Goal: Task Accomplishment & Management: Manage account settings

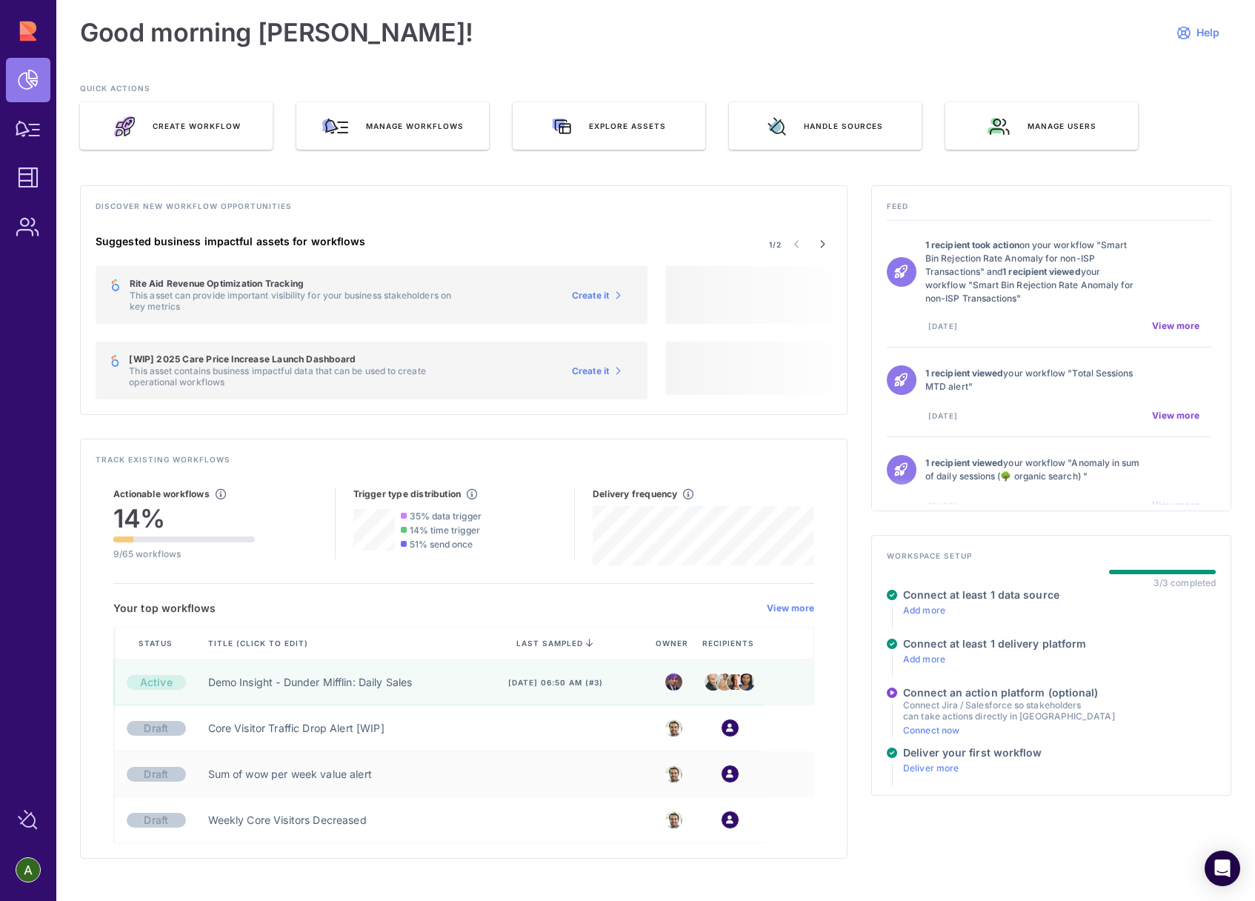
click at [907, 837] on div "Discover new workflow opportunities 1/2 Suggested business impactful assets for…" at bounding box center [655, 521] width 1151 height 673
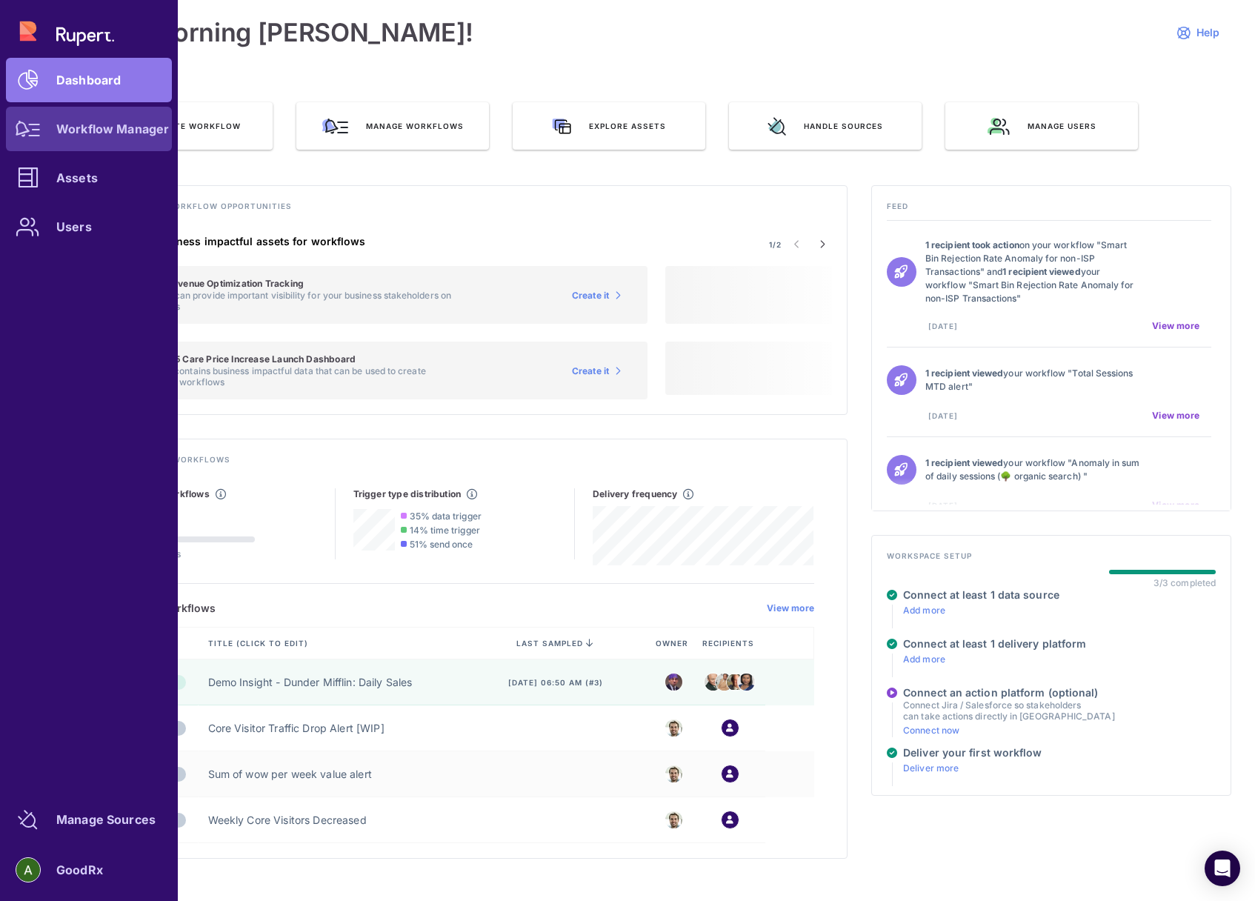
click at [87, 119] on link "Workflow Manager" at bounding box center [89, 129] width 166 height 44
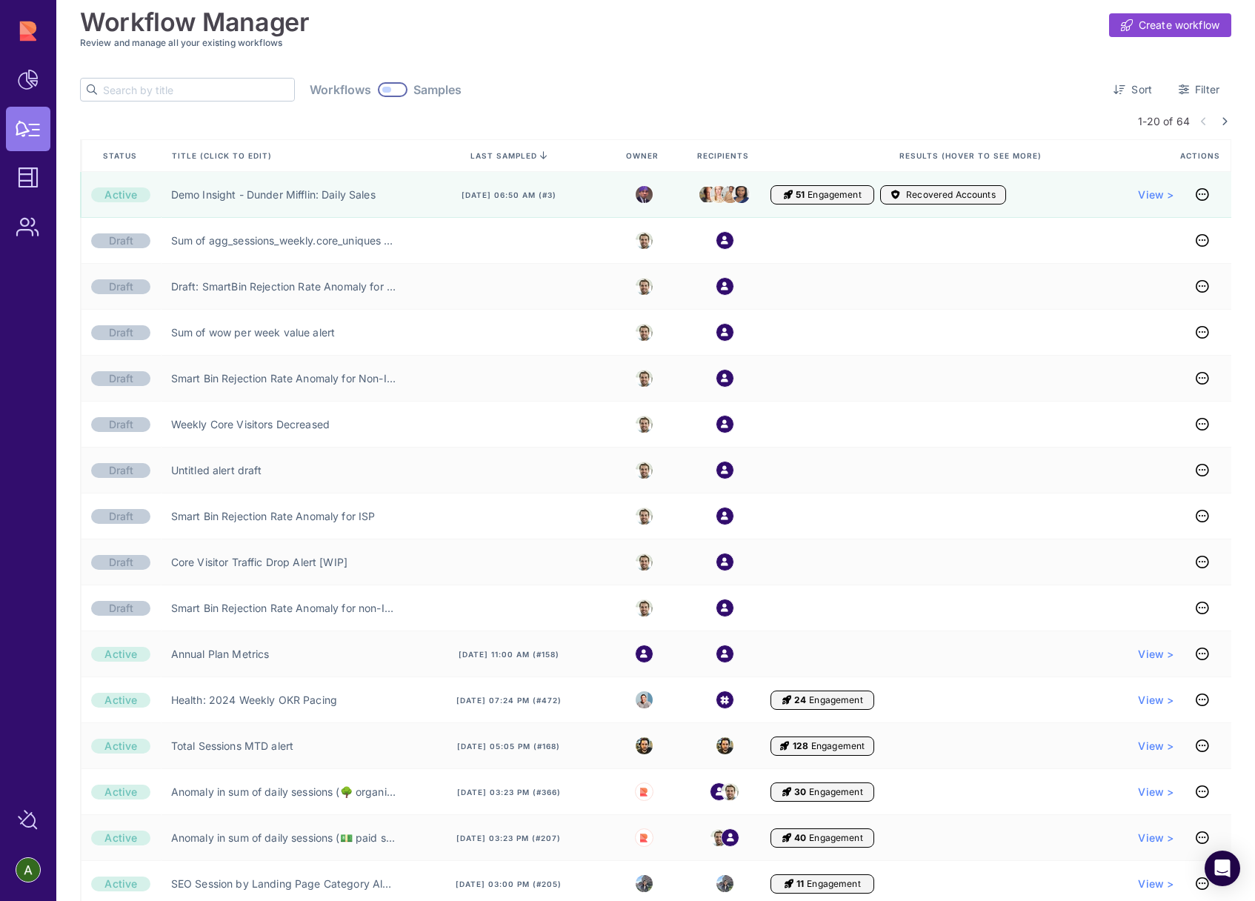
click at [194, 91] on input "text" at bounding box center [198, 90] width 191 height 22
type input "smartbin"
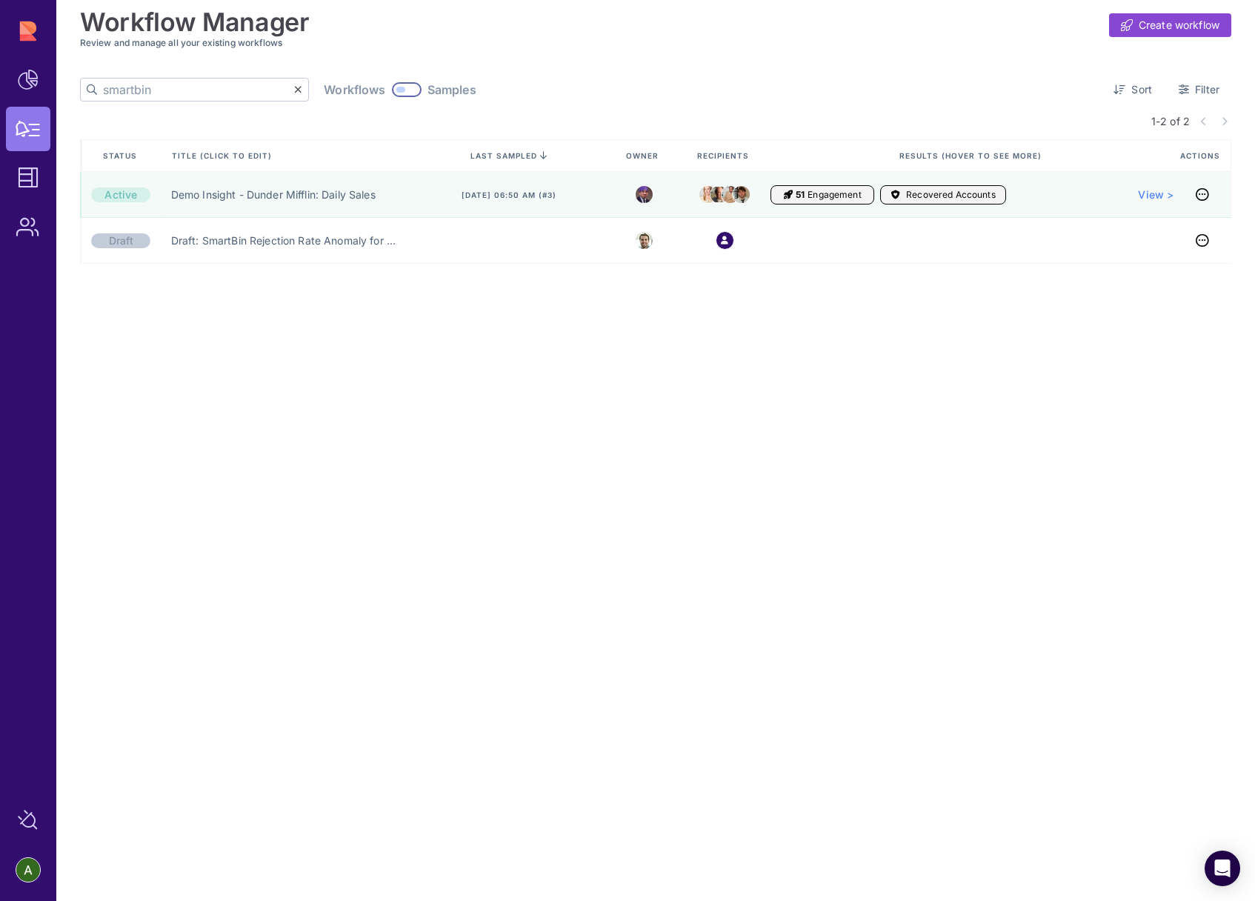
click at [160, 90] on input "smartbin" at bounding box center [198, 90] width 191 height 22
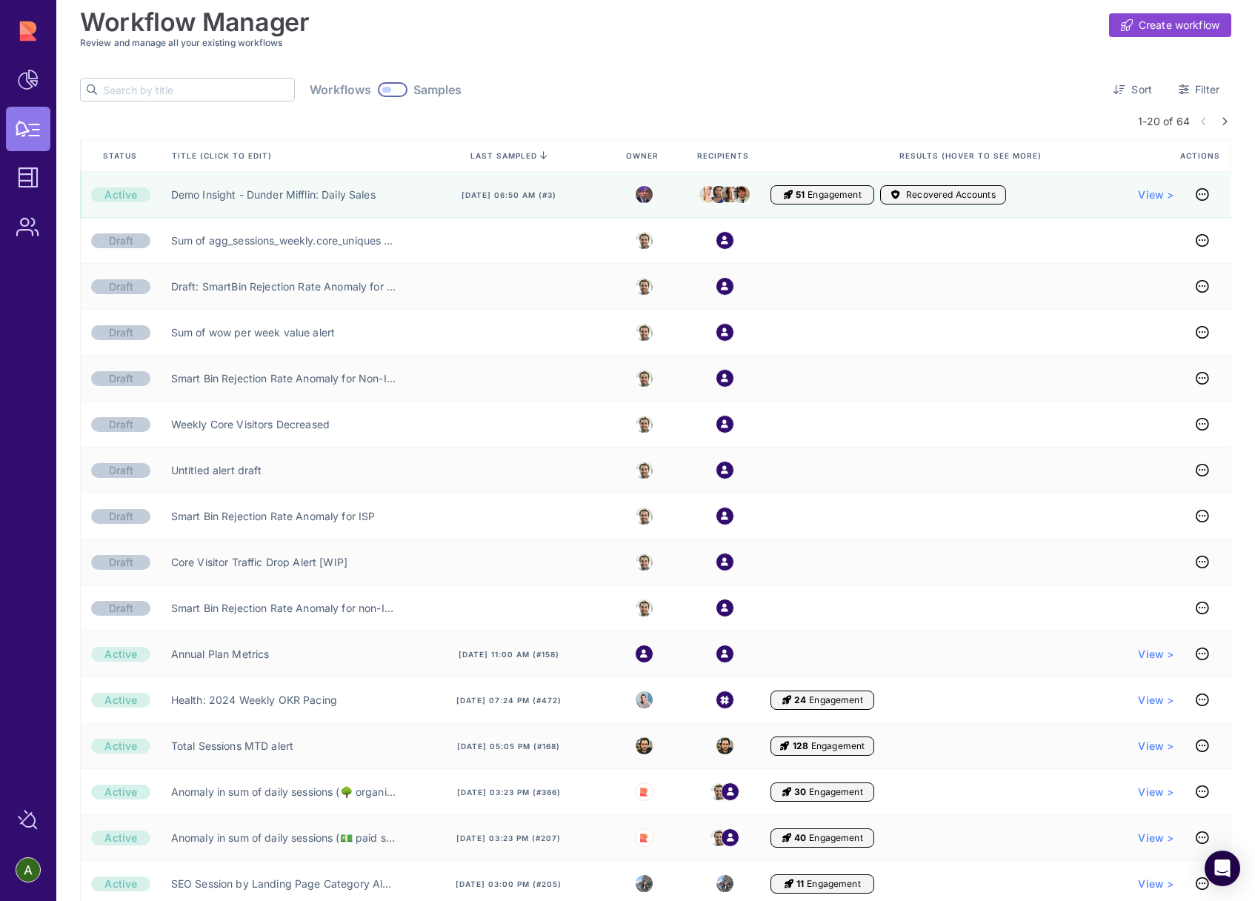
click at [193, 96] on input "text" at bounding box center [198, 90] width 191 height 22
type input "smartbin"
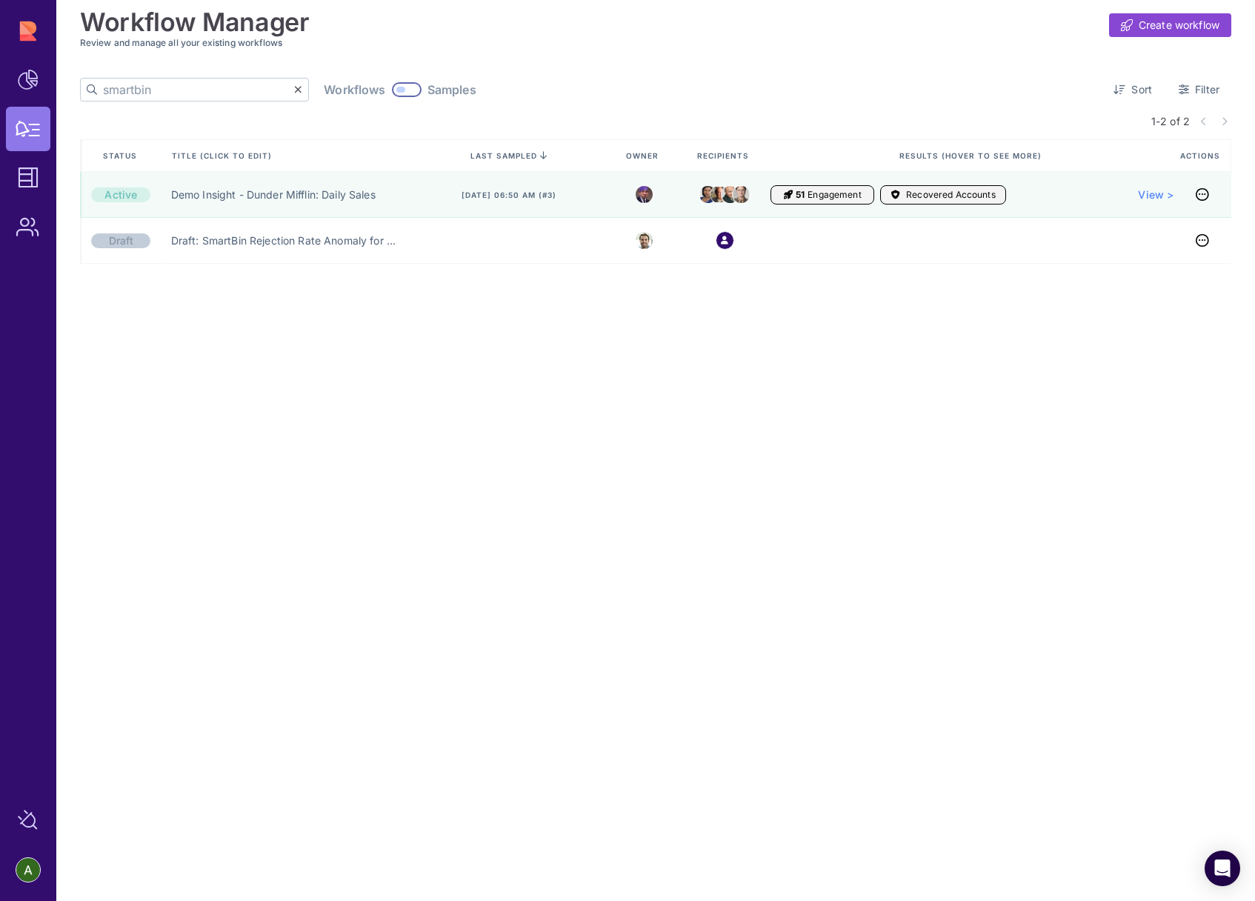
click at [105, 90] on input "smartbin" at bounding box center [198, 90] width 191 height 22
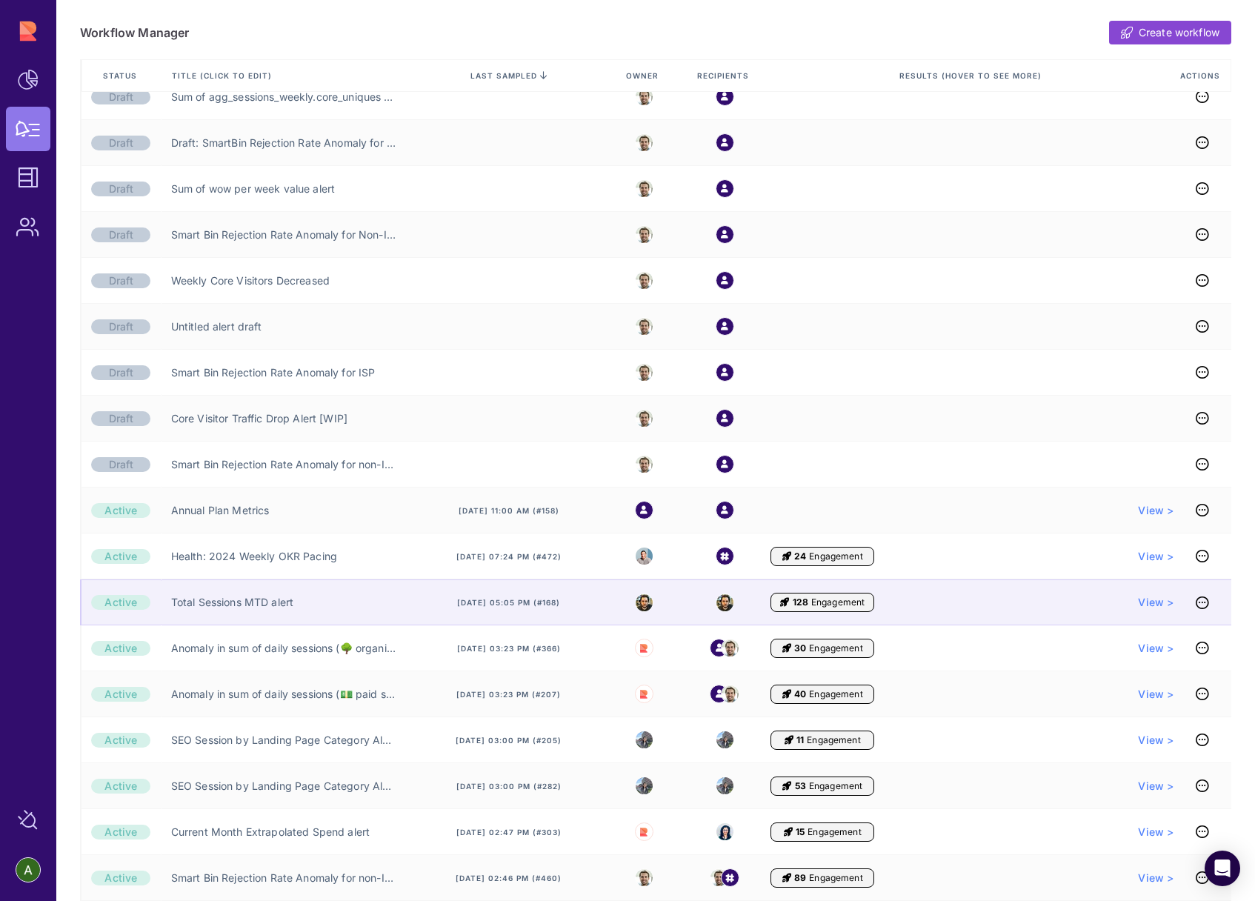
scroll to position [287, 0]
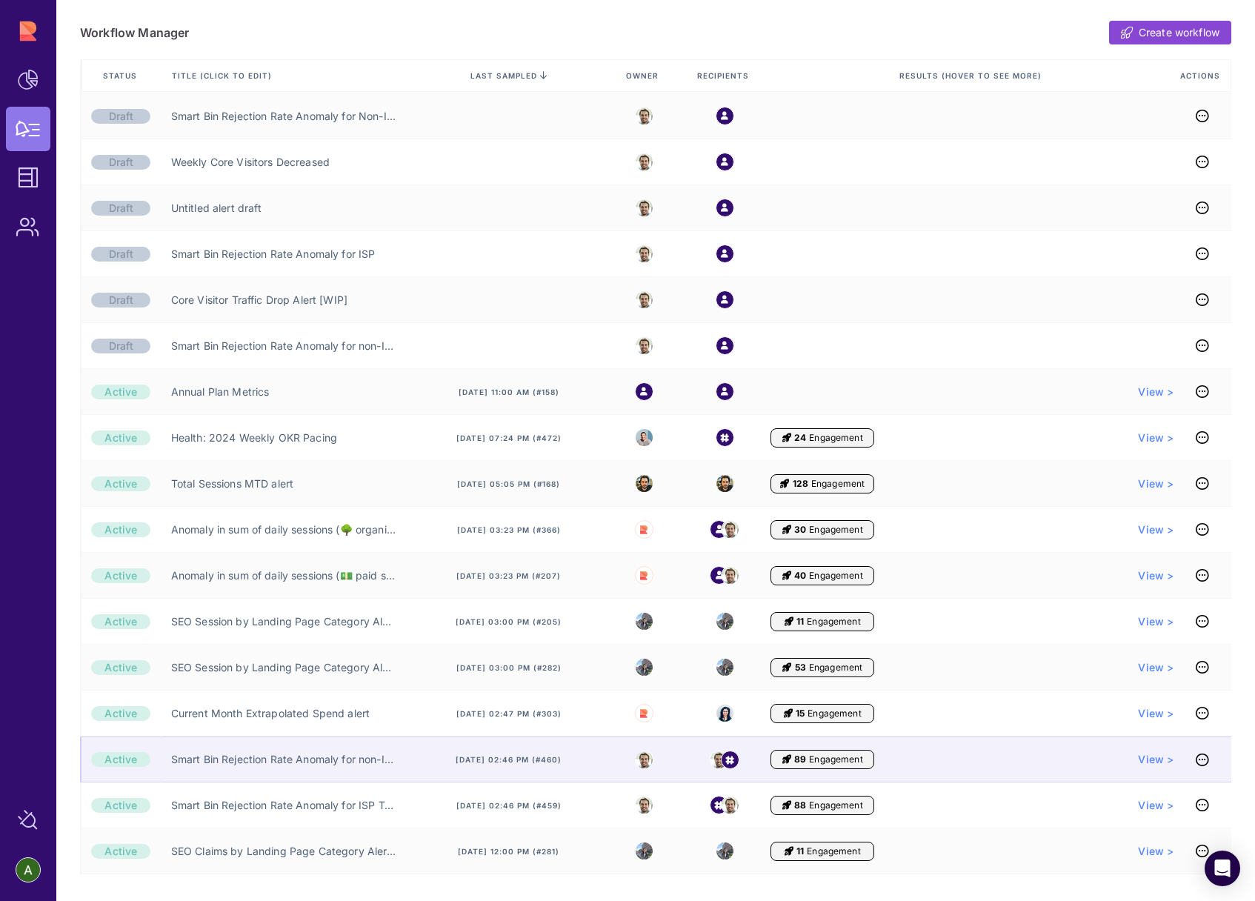
click at [261, 775] on div "Smart Bin Rejection Rate Anomaly for non-ISP Transactions" at bounding box center [287, 759] width 253 height 46
click at [287, 758] on link "Smart Bin Rejection Rate Anomaly for non-ISP Transactions" at bounding box center [283, 759] width 225 height 15
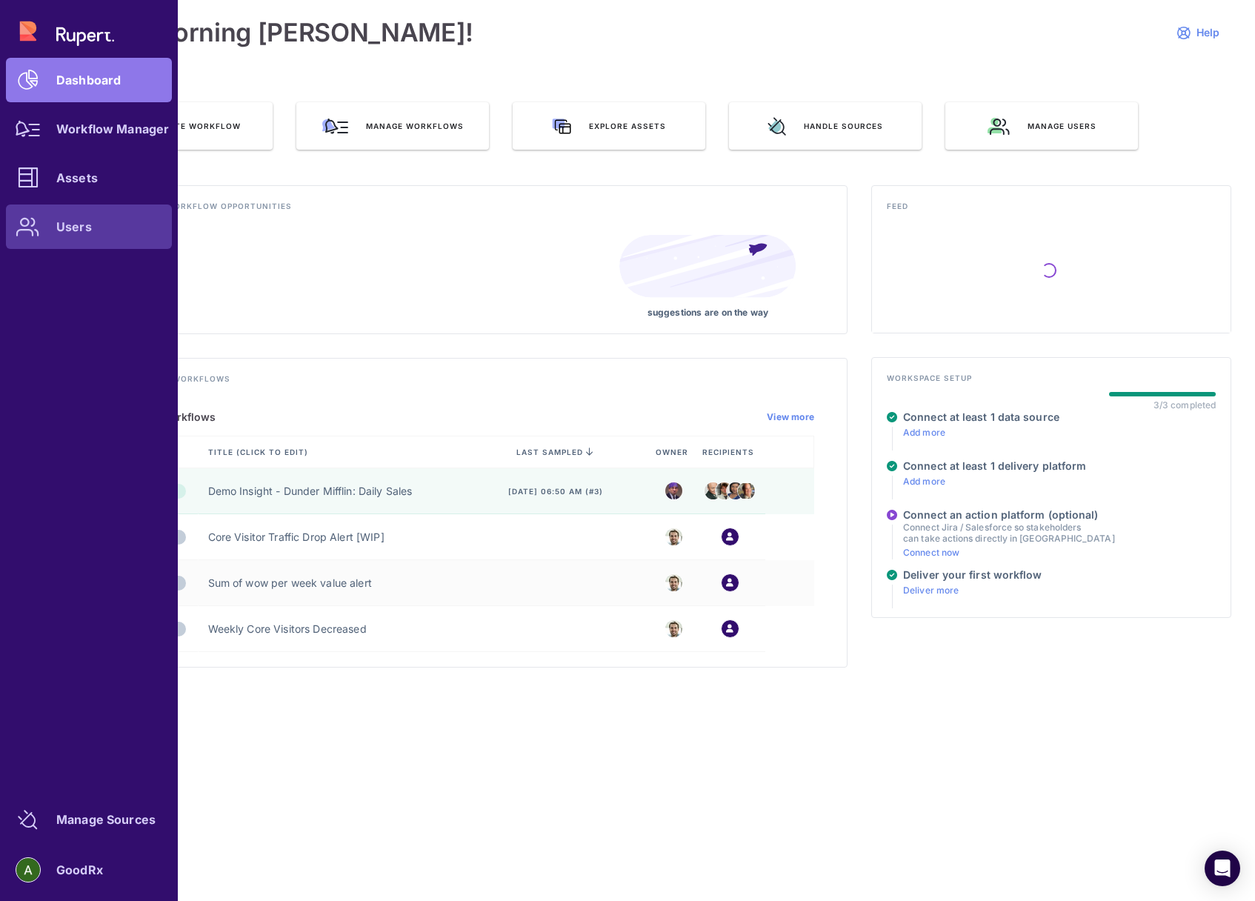
click at [27, 227] on icon at bounding box center [28, 226] width 24 height 19
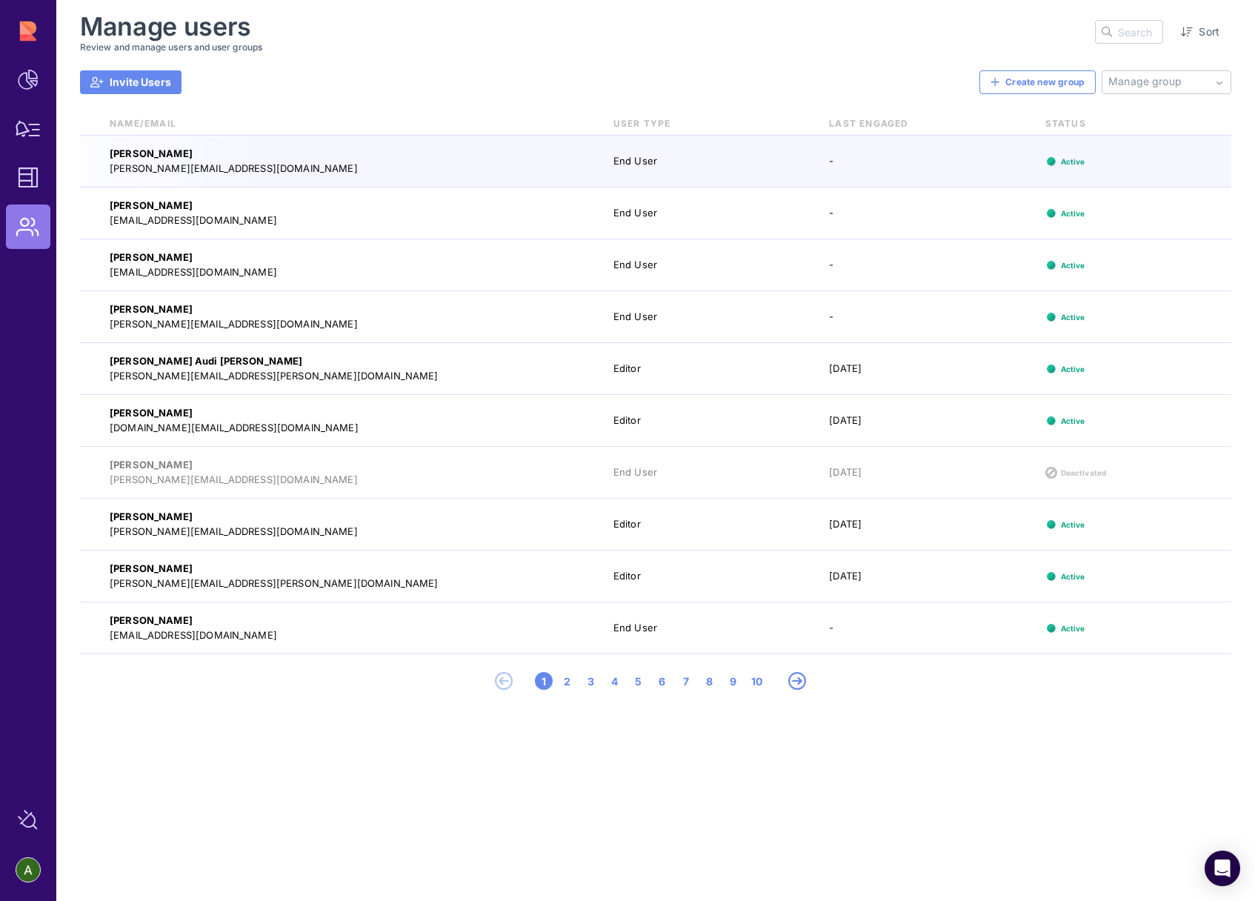
click at [1122, 31] on input "text" at bounding box center [1140, 32] width 44 height 22
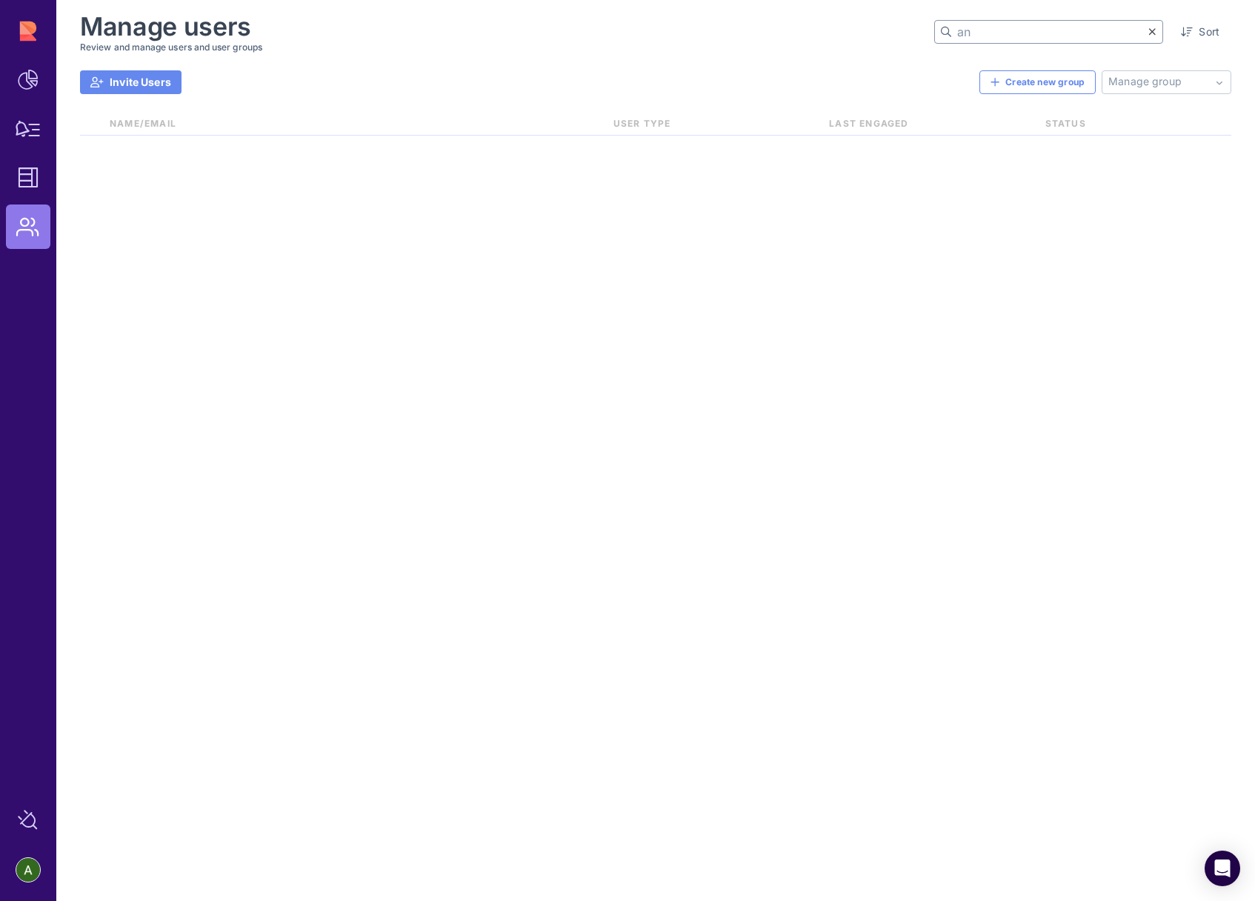
type input "a"
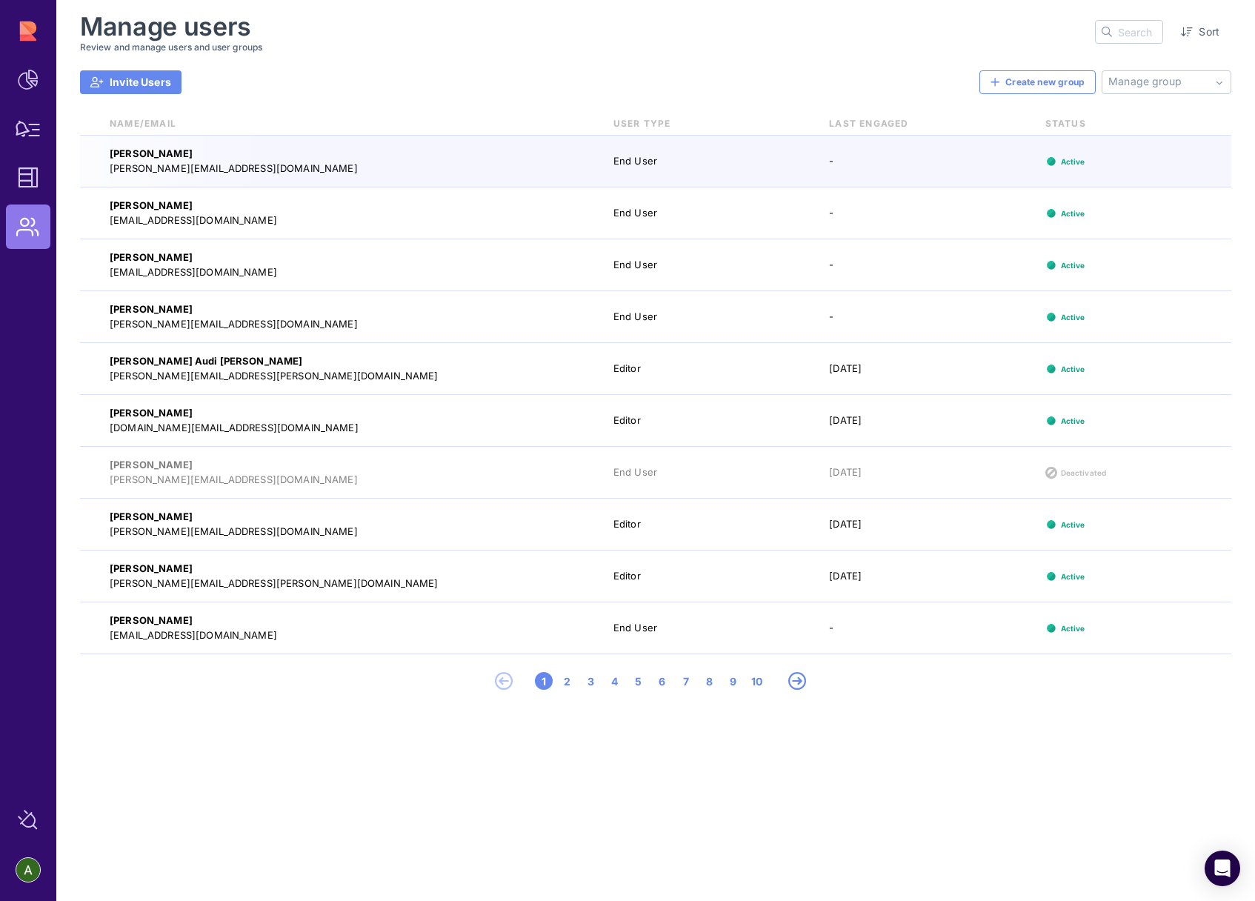
click at [124, 81] on span "Invite Users" at bounding box center [140, 82] width 61 height 15
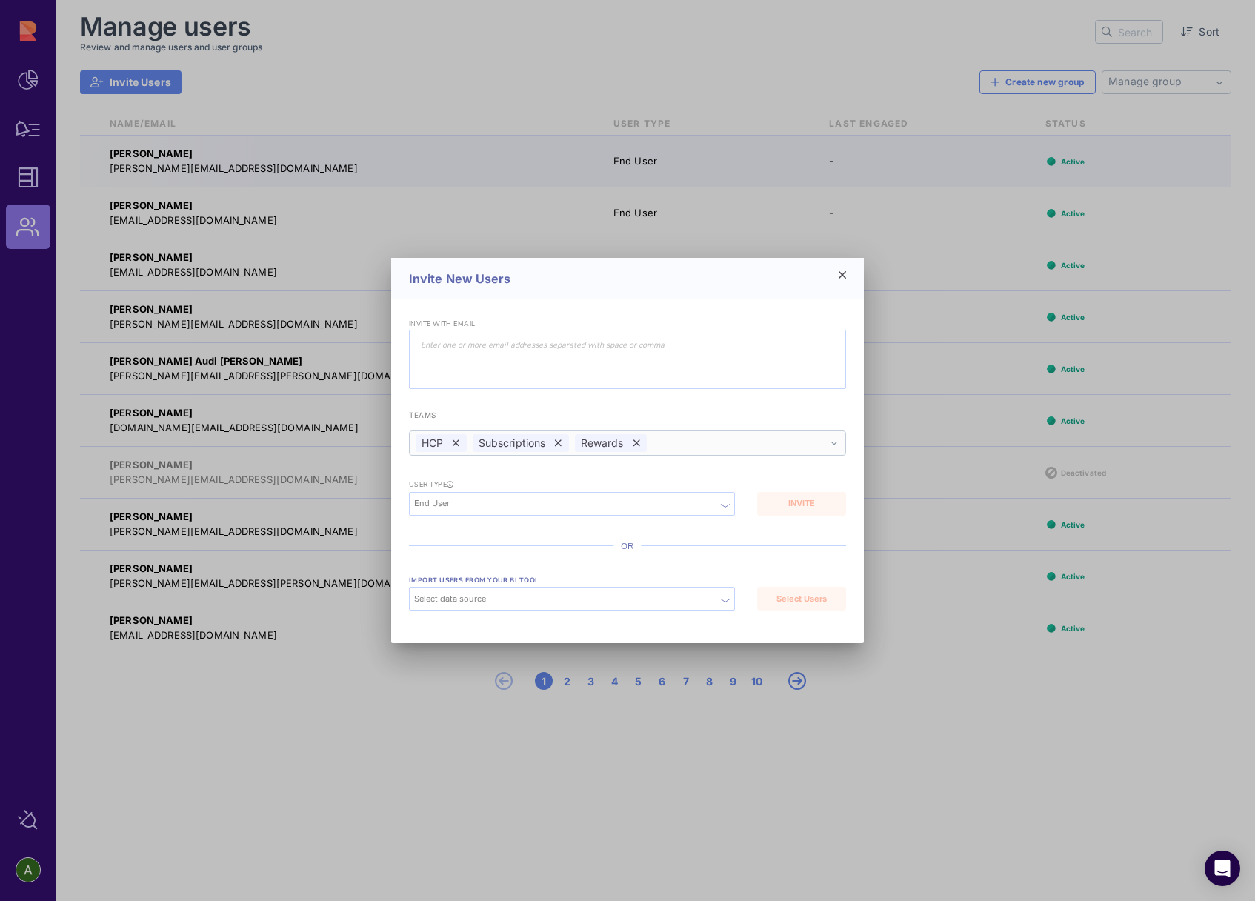
click at [711, 443] on div "HCP Subscriptions Rewards" at bounding box center [627, 442] width 437 height 25
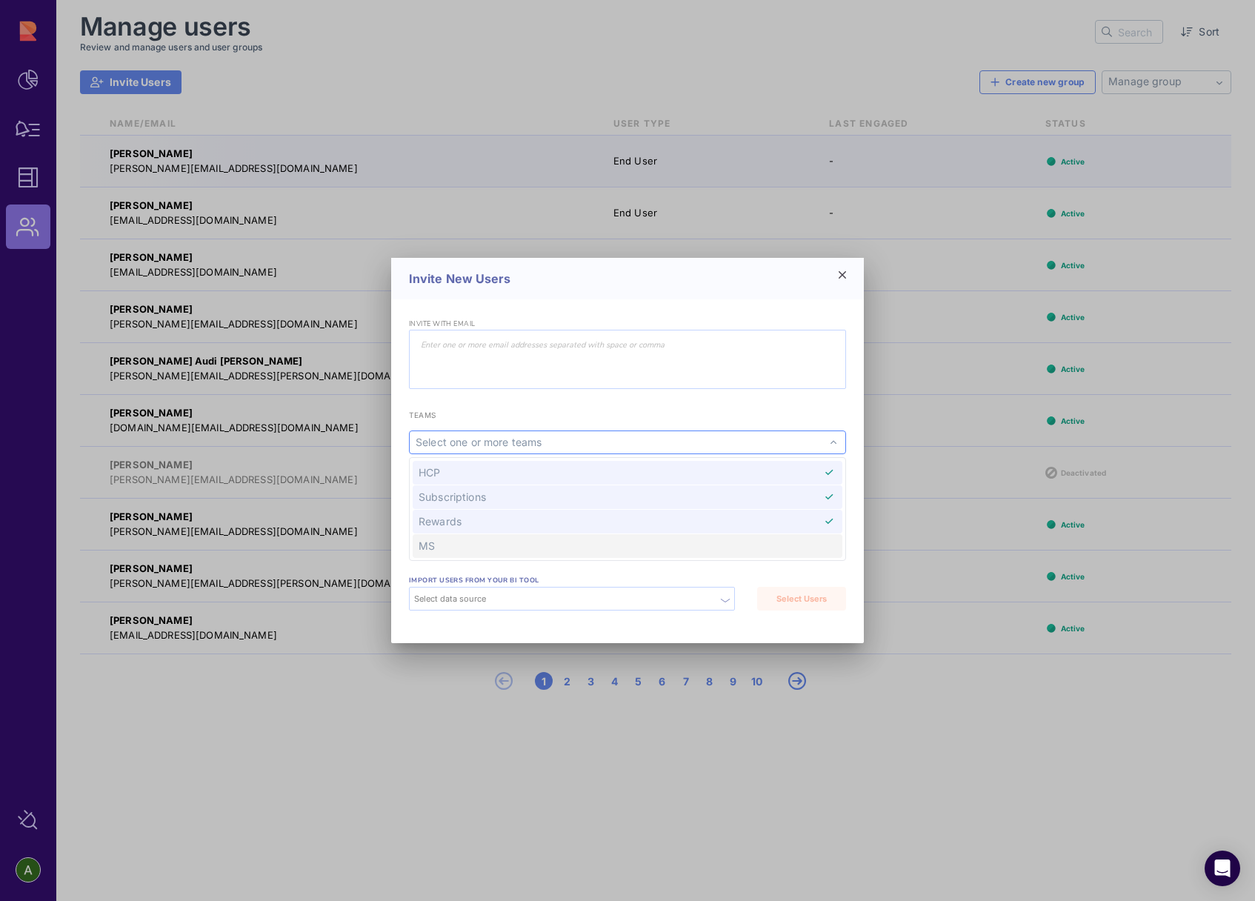
click at [600, 542] on span "MS" at bounding box center [628, 546] width 430 height 24
click at [476, 371] on div at bounding box center [627, 359] width 437 height 59
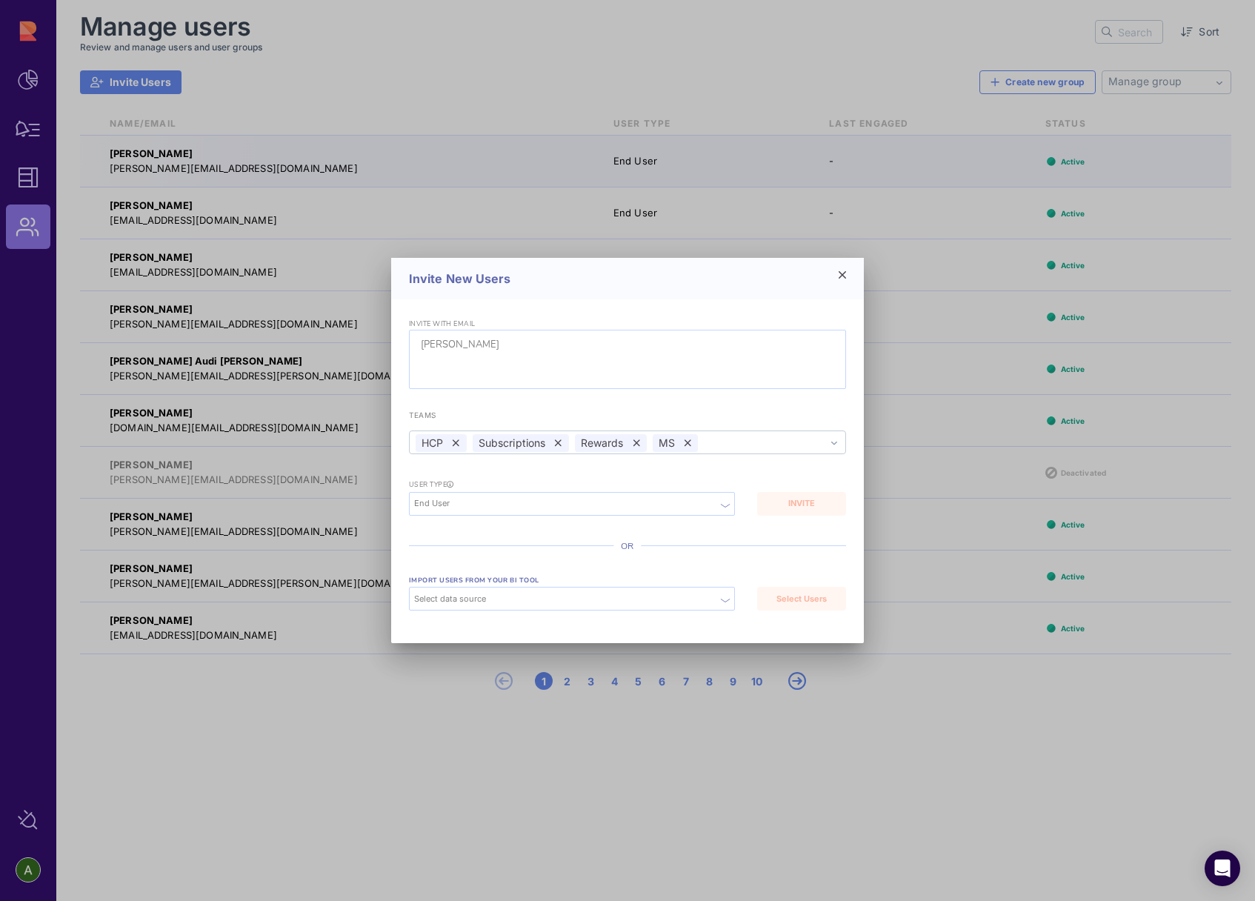
type input "andrea"
paste input "andrea.oliva@goodrx.com"
type input "andrea.oliva@goodrx.com"
click at [488, 506] on input "End User" at bounding box center [574, 503] width 320 height 13
click at [434, 473] on div "Editor" at bounding box center [572, 473] width 324 height 13
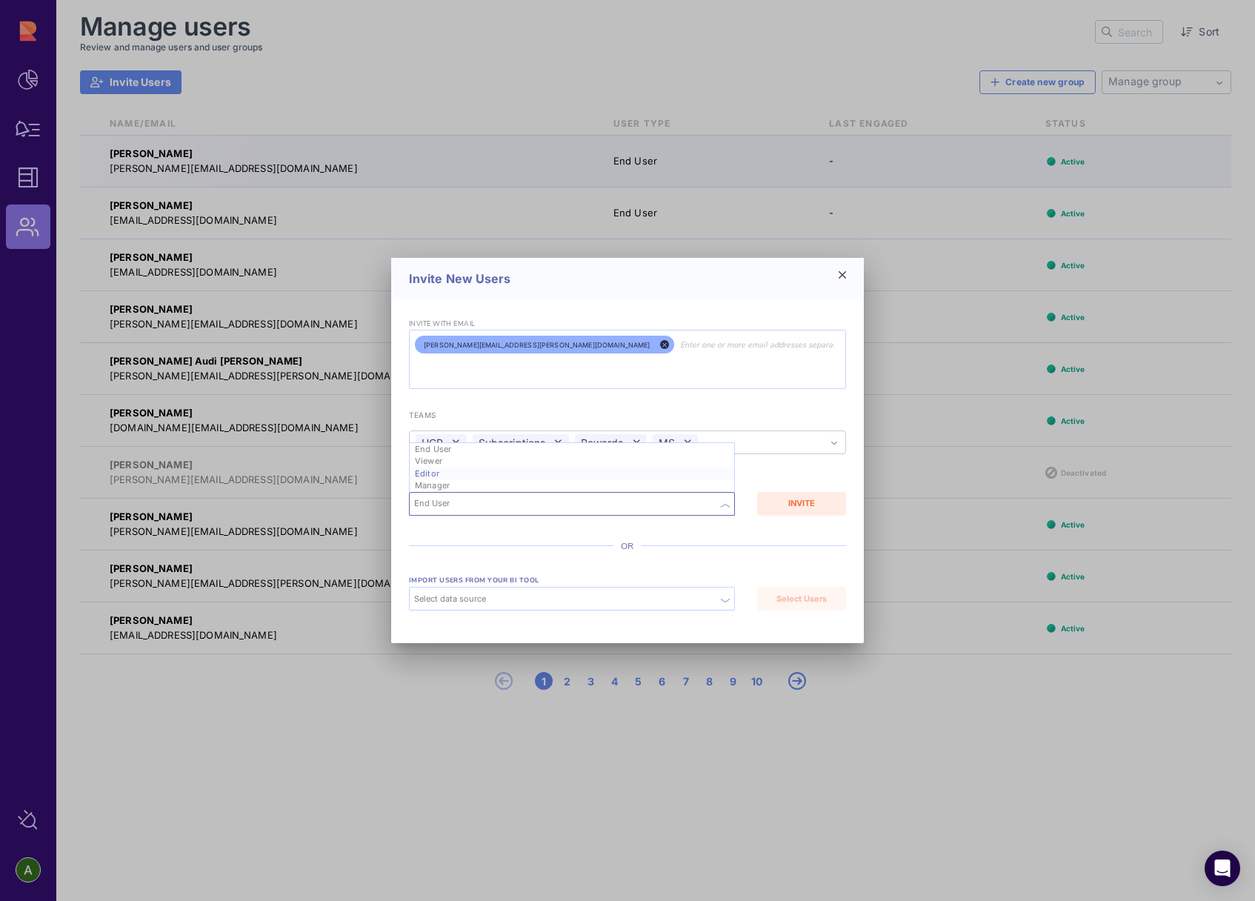
type input "Editor"
click at [470, 556] on div "import users from your bi tool Select data source Looker Select Users" at bounding box center [627, 585] width 437 height 81
click at [824, 508] on div "INVITE" at bounding box center [801, 503] width 74 height 13
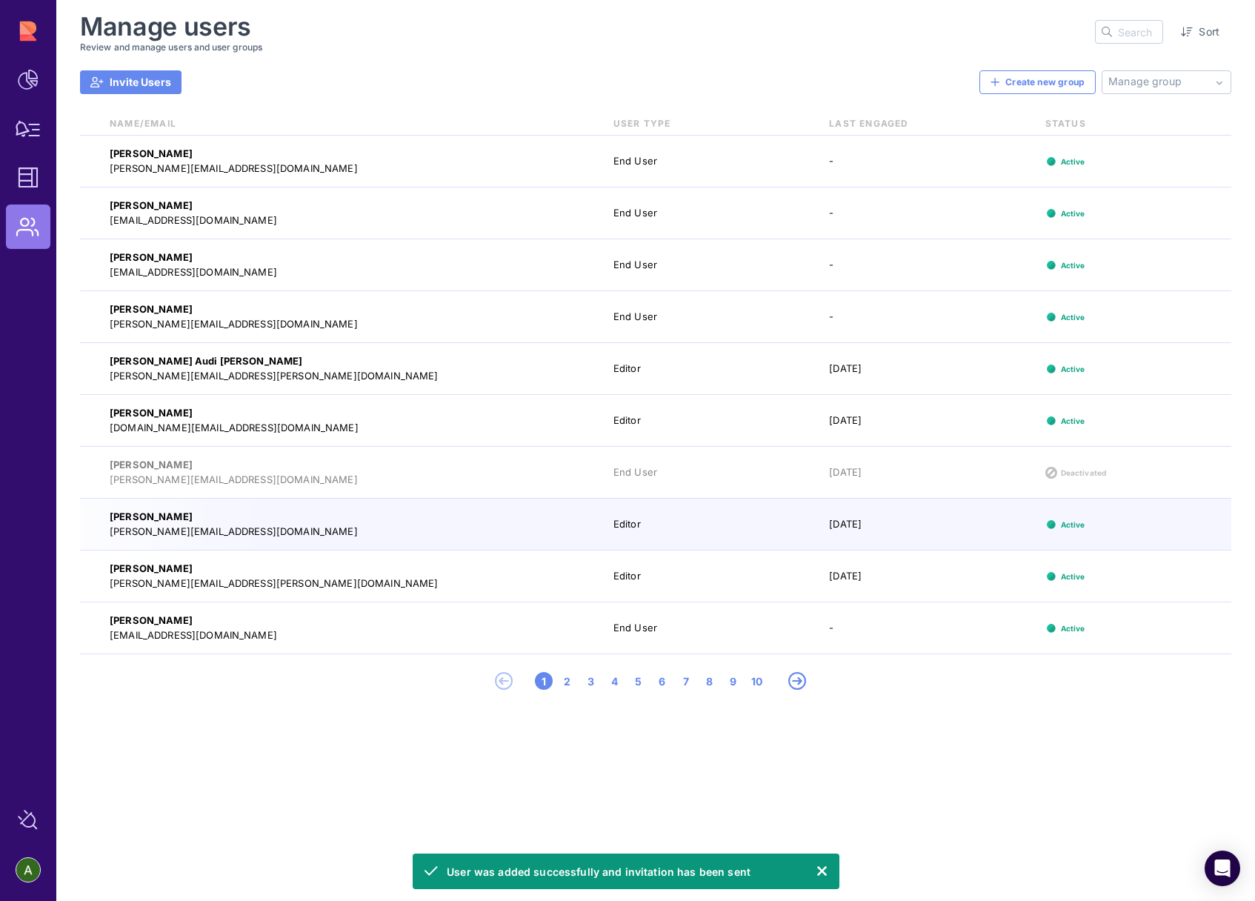
click at [259, 728] on div "Monica Adibe monica.adibe@goodrx.com End User - Active Monica Alvarado malvarad…" at bounding box center [655, 518] width 1151 height 765
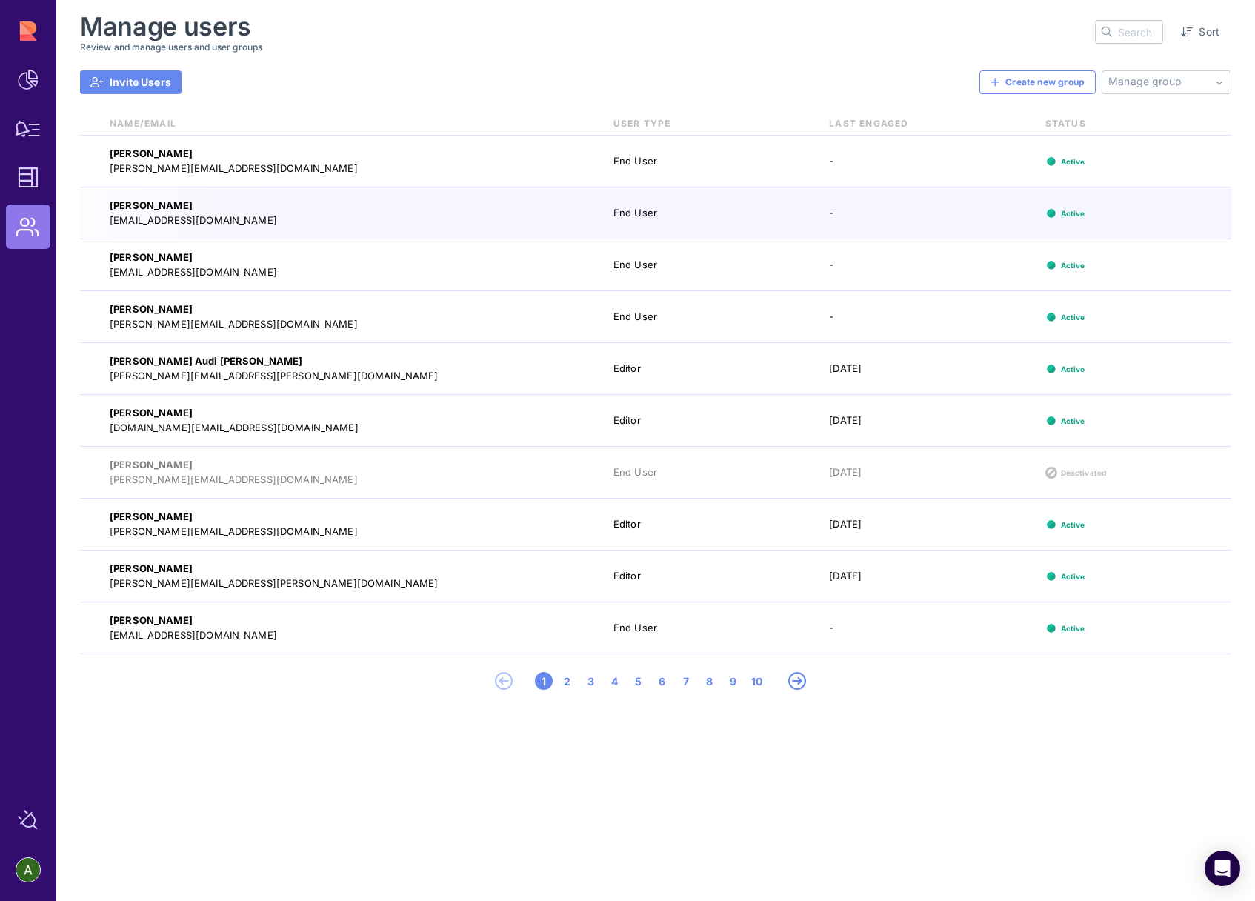
click at [584, 124] on div "Name/Email" at bounding box center [692, 123] width 216 height 13
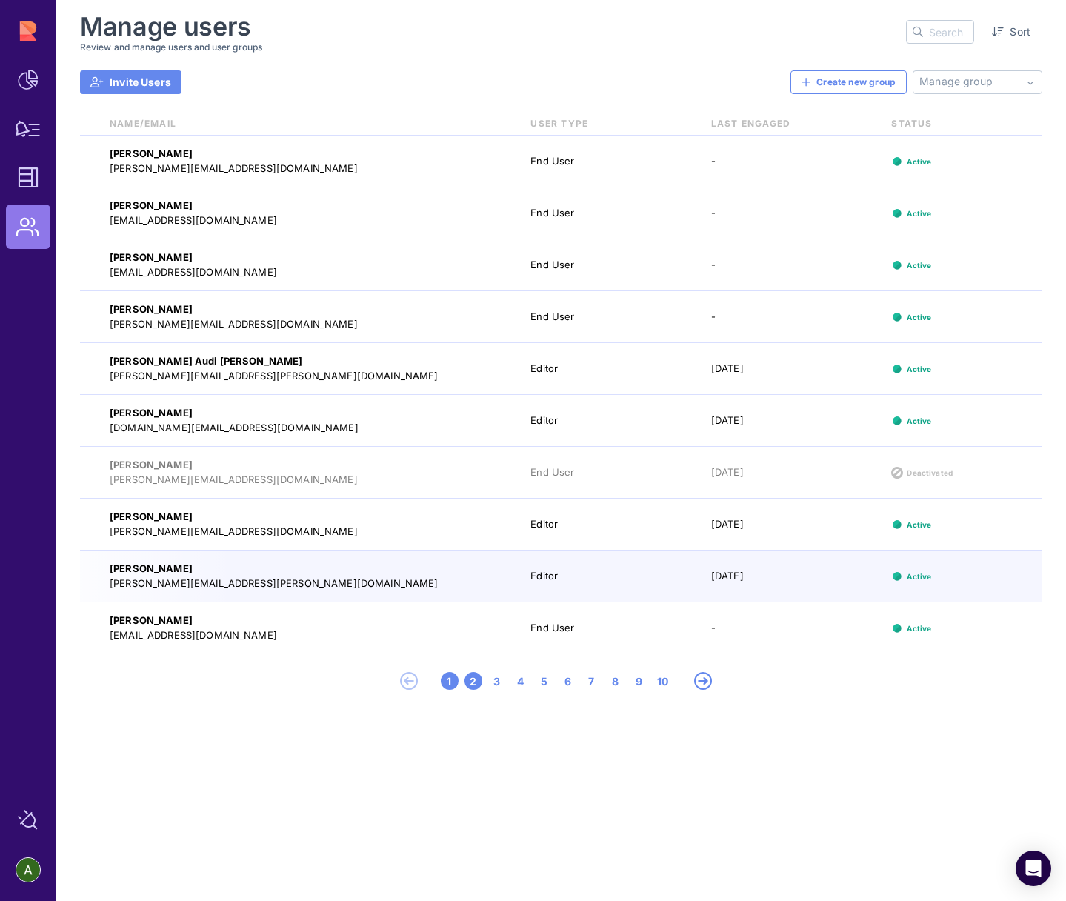
click at [488, 680] on div "2" at bounding box center [497, 681] width 18 height 18
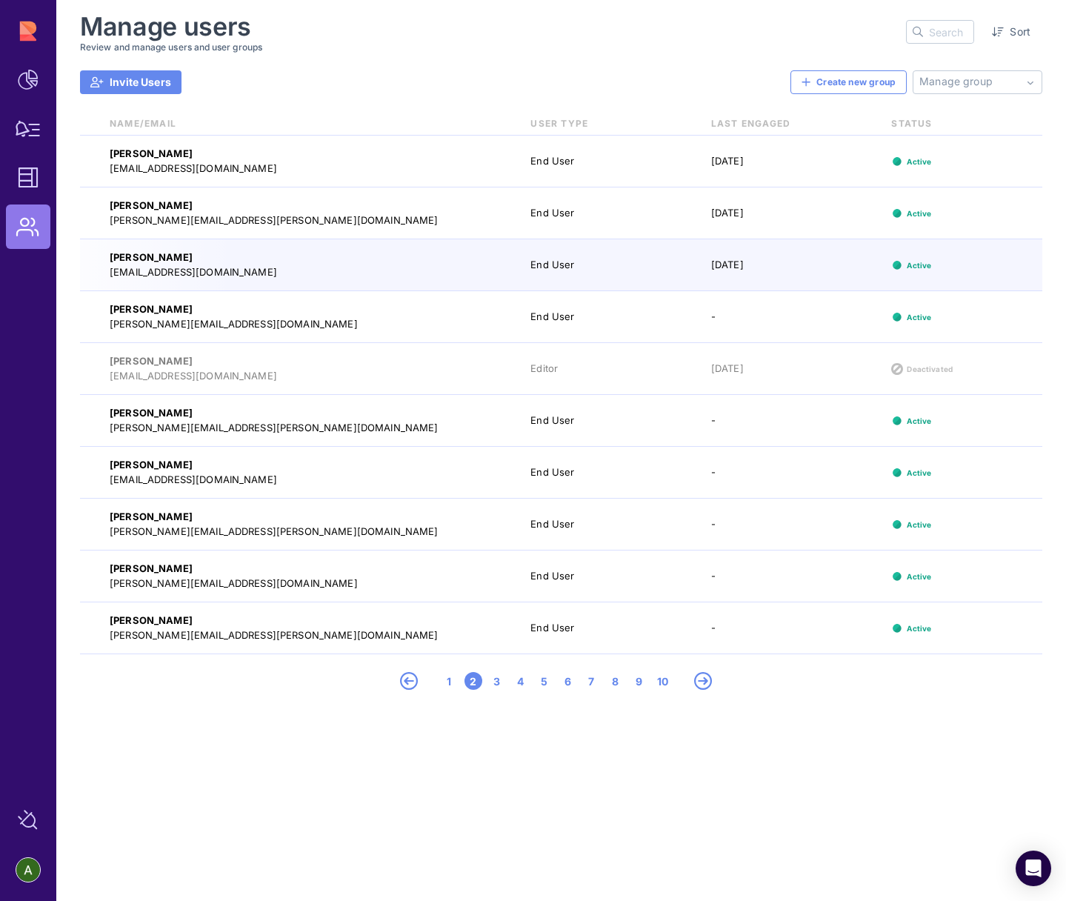
click at [704, 280] on div "Julie Chang jchang@goodrx.com End User Oct 31, 2022 Active" at bounding box center [561, 265] width 962 height 52
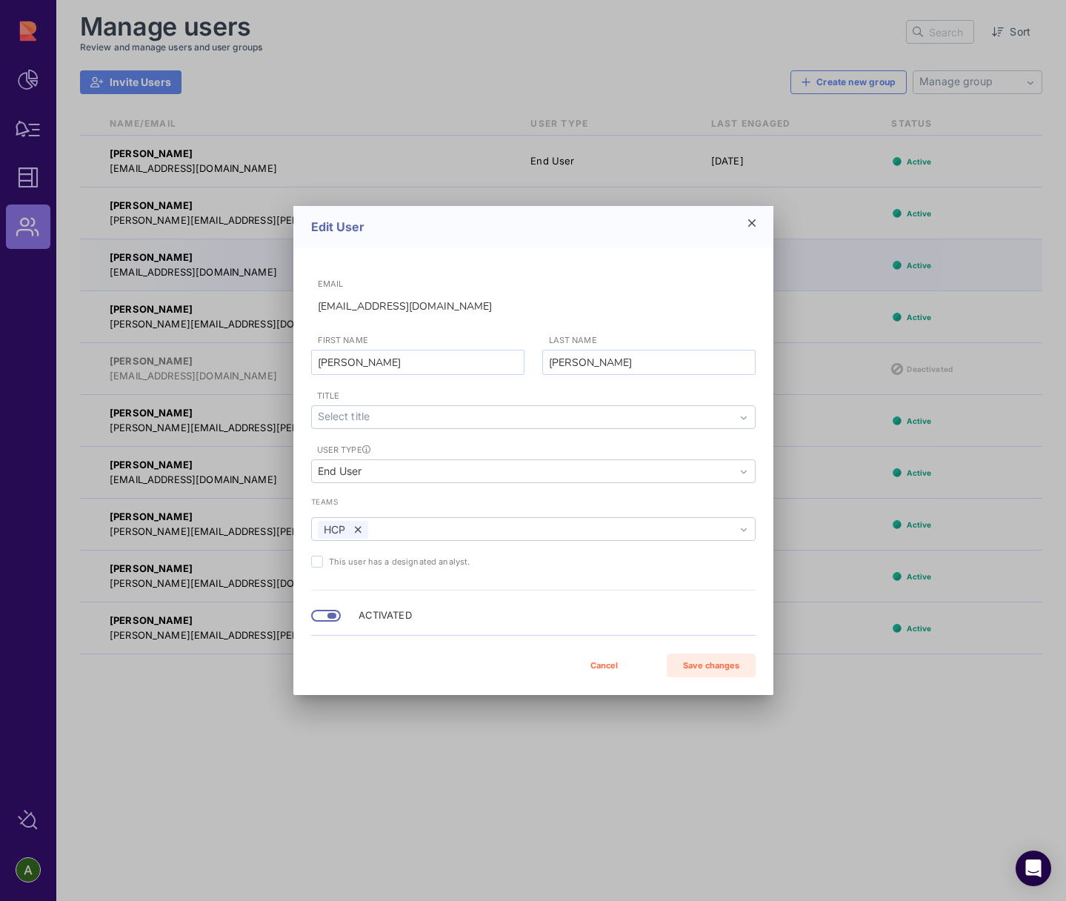
click at [329, 616] on div at bounding box center [331, 616] width 9 height 6
click at [710, 667] on div "Save changes" at bounding box center [711, 665] width 74 height 13
